Goal: Obtain resource: Obtain resource

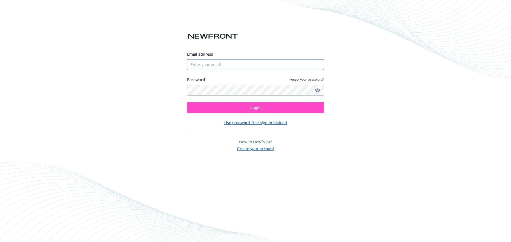
type input "[PERSON_NAME][EMAIL_ADDRESS][PERSON_NAME][DOMAIN_NAME]"
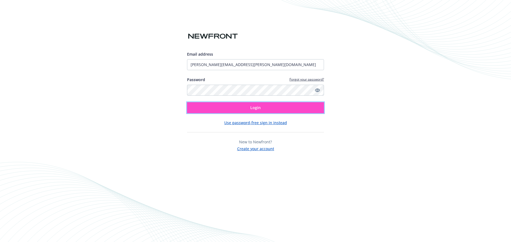
click at [254, 111] on button "Login" at bounding box center [255, 107] width 137 height 11
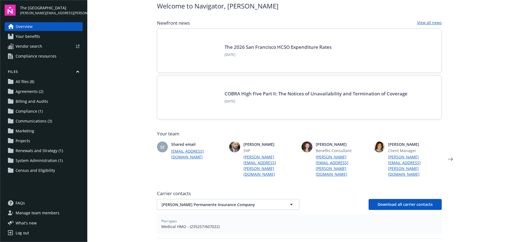
scroll to position [25, 0]
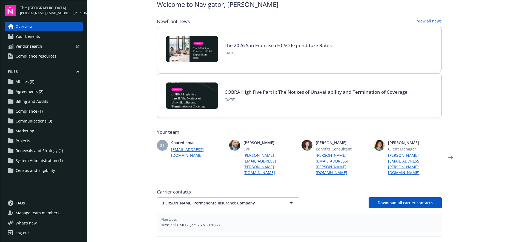
click at [29, 82] on span "All files (8)" at bounding box center [25, 81] width 19 height 9
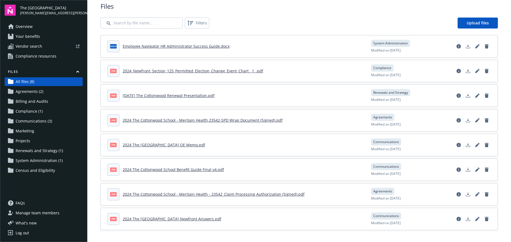
scroll to position [13, 0]
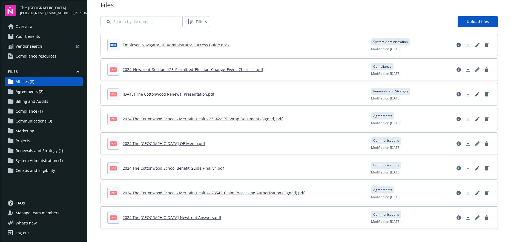
click at [241, 118] on link "2024 The Cottonwood School - Meritain Health 23542-SPD Wrap Document (Signed).p…" at bounding box center [203, 118] width 160 height 5
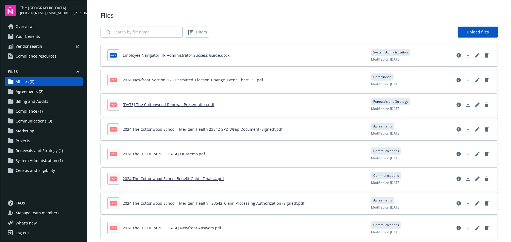
scroll to position [0, 0]
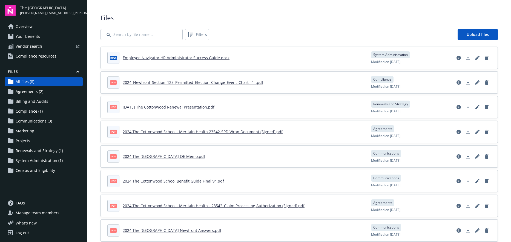
click at [27, 92] on span "Agreements (2)" at bounding box center [30, 91] width 28 height 9
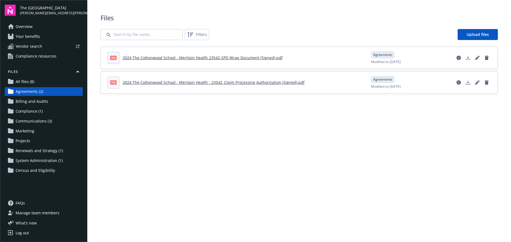
click at [27, 111] on span "Compliance (1)" at bounding box center [29, 111] width 27 height 9
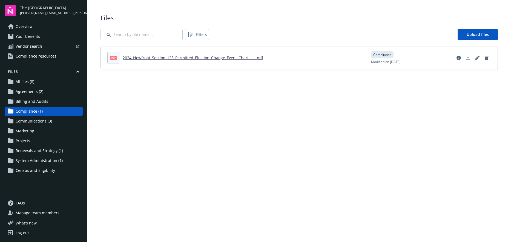
click at [25, 120] on span "Communications (3)" at bounding box center [34, 121] width 36 height 9
